Goal: Task Accomplishment & Management: Manage account settings

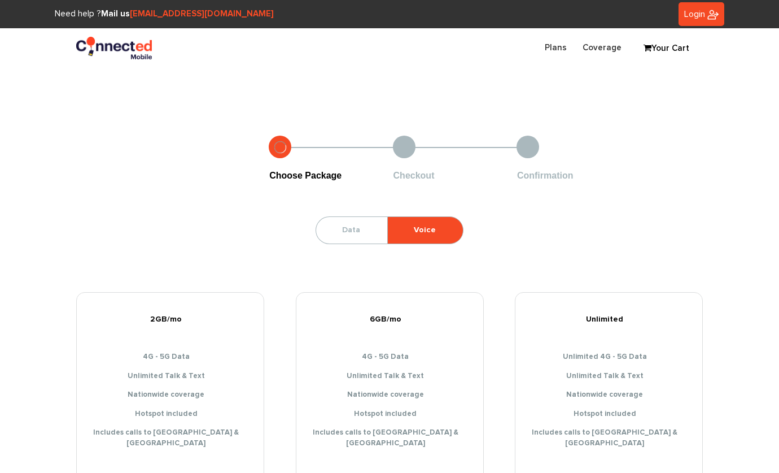
click at [705, 19] on link "Login" at bounding box center [702, 14] width 46 height 24
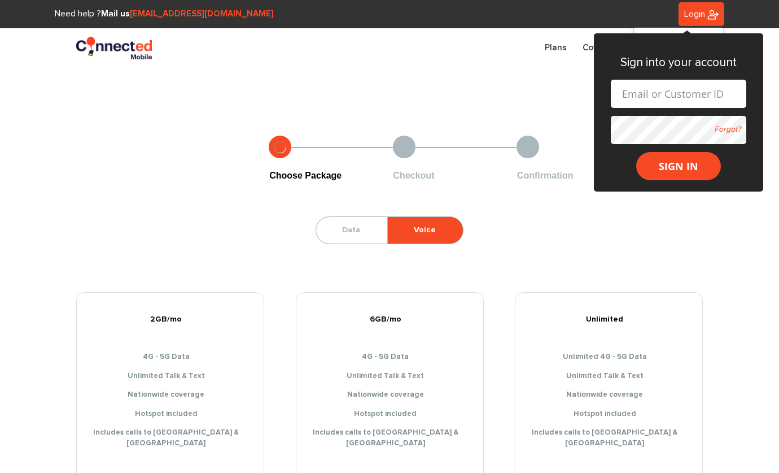
click at [694, 82] on input "text" at bounding box center [679, 94] width 136 height 28
type input "[PERSON_NAME][EMAIL_ADDRESS][DOMAIN_NAME]"
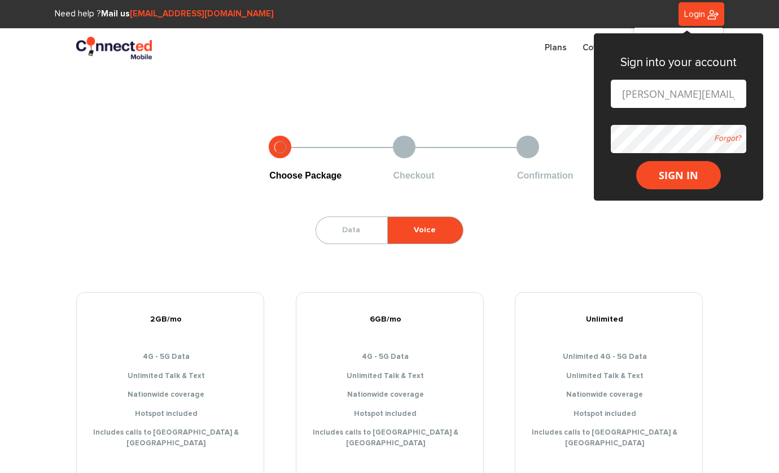
click at [636, 161] on button "SIGN IN" at bounding box center [678, 175] width 85 height 28
